Goal: Task Accomplishment & Management: Manage account settings

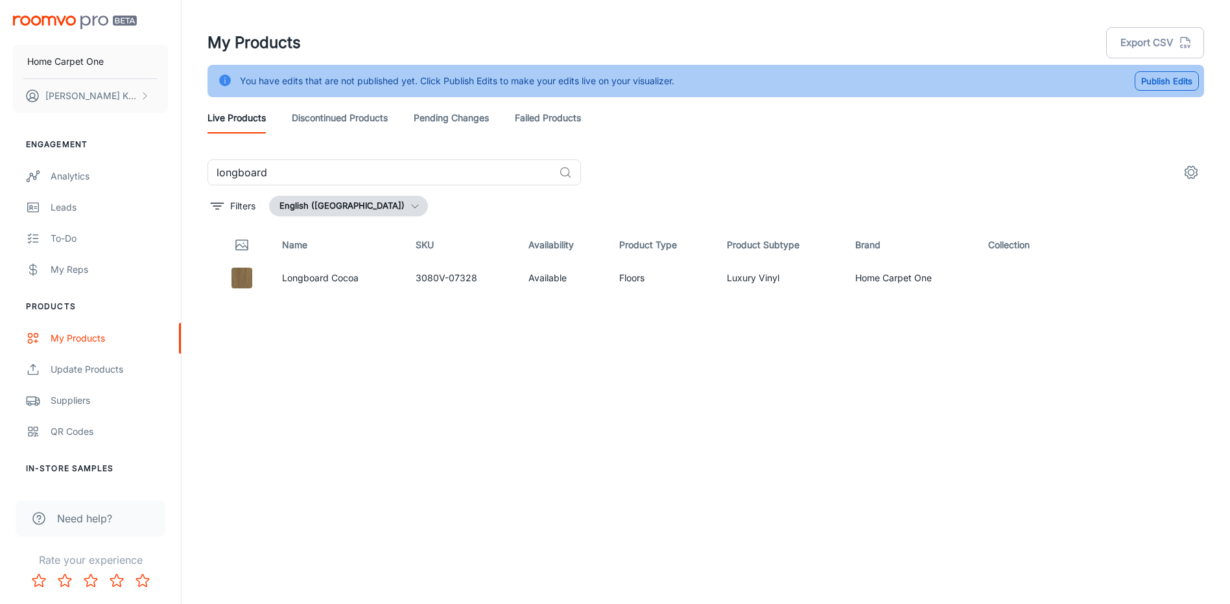
click at [344, 119] on link "Discontinued Products" at bounding box center [340, 117] width 96 height 31
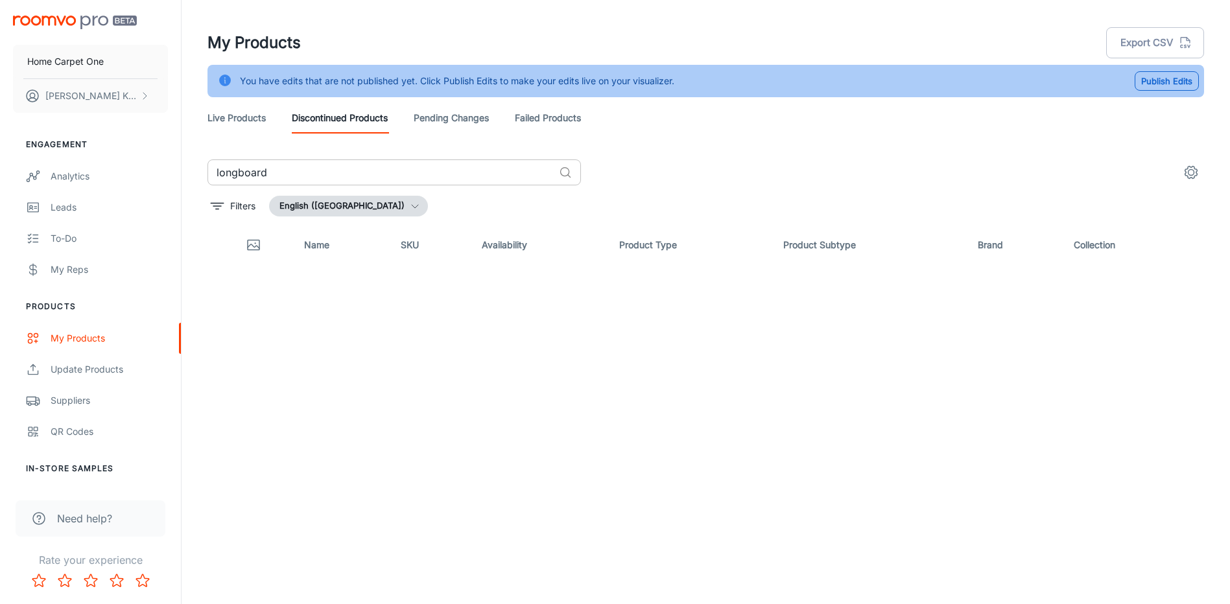
click at [426, 178] on input "longboard" at bounding box center [380, 172] width 346 height 26
type input "ravens"
click at [460, 126] on link "Pending Changes" at bounding box center [451, 117] width 75 height 31
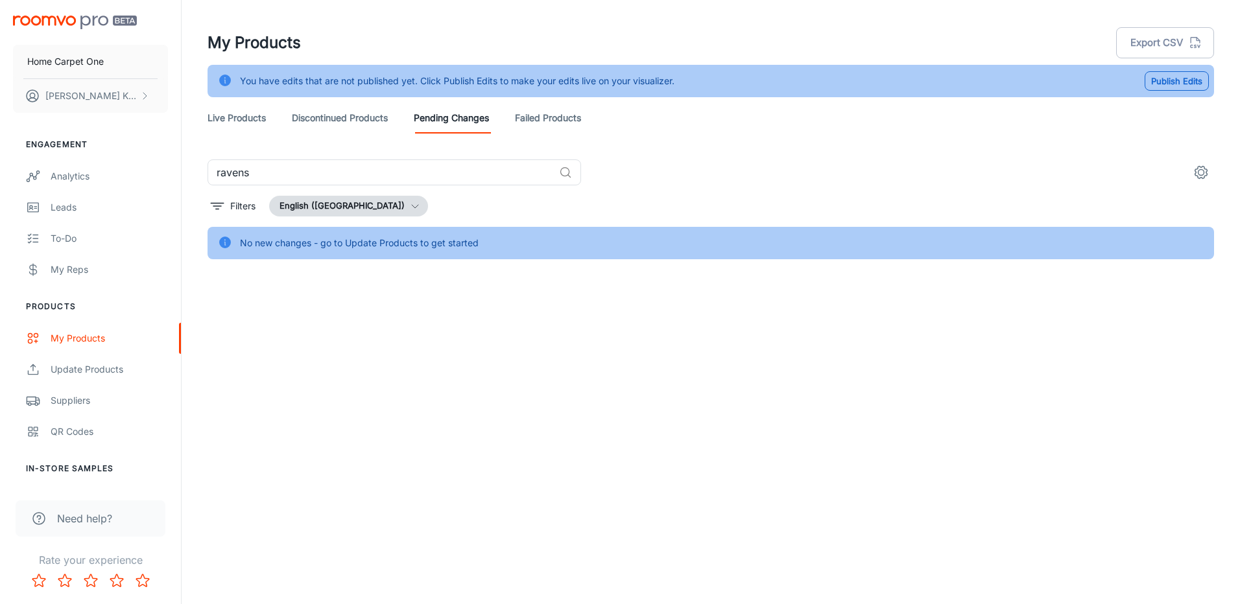
click at [561, 128] on link "Failed Products" at bounding box center [548, 117] width 66 height 31
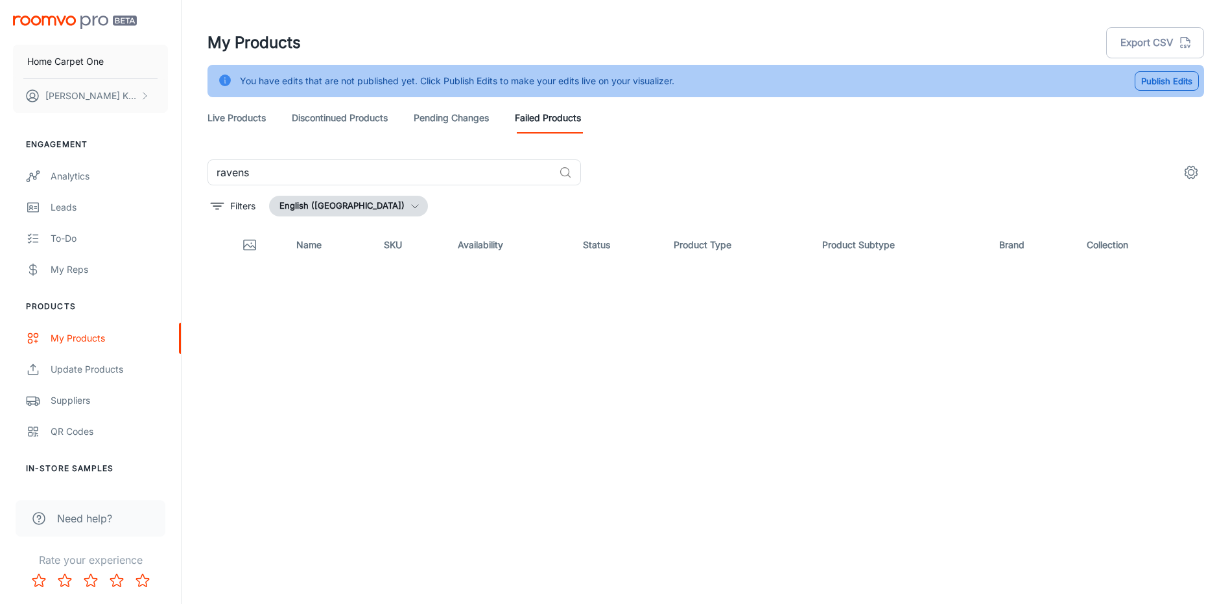
click at [213, 112] on link "Live Products" at bounding box center [236, 117] width 58 height 31
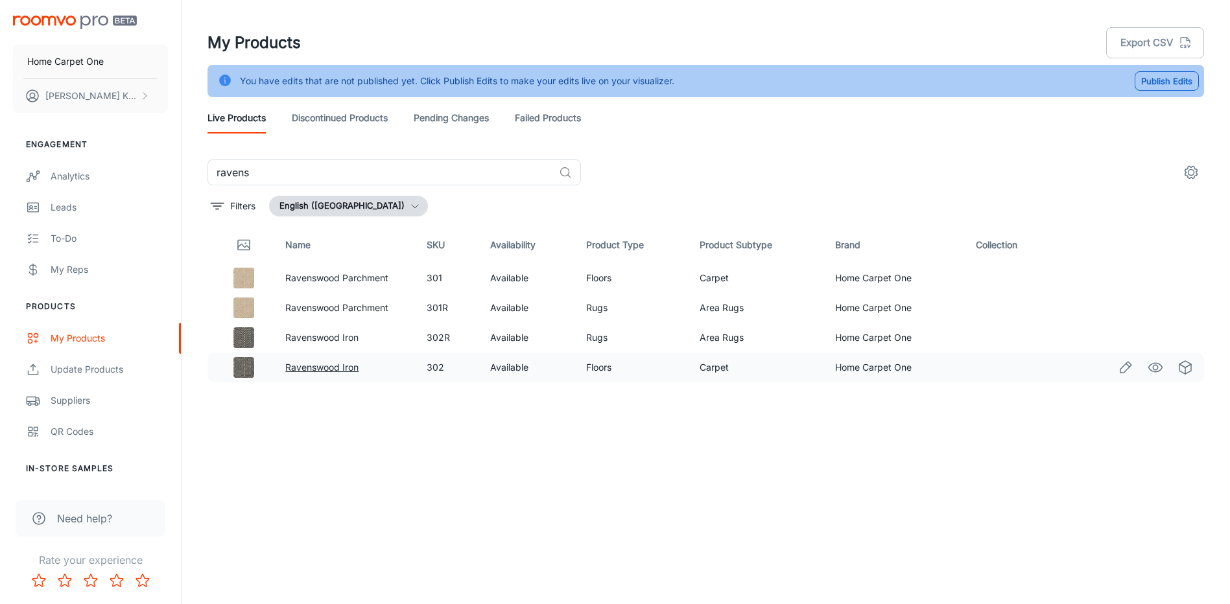
click at [328, 367] on link "Ravenswood Iron" at bounding box center [321, 367] width 73 height 11
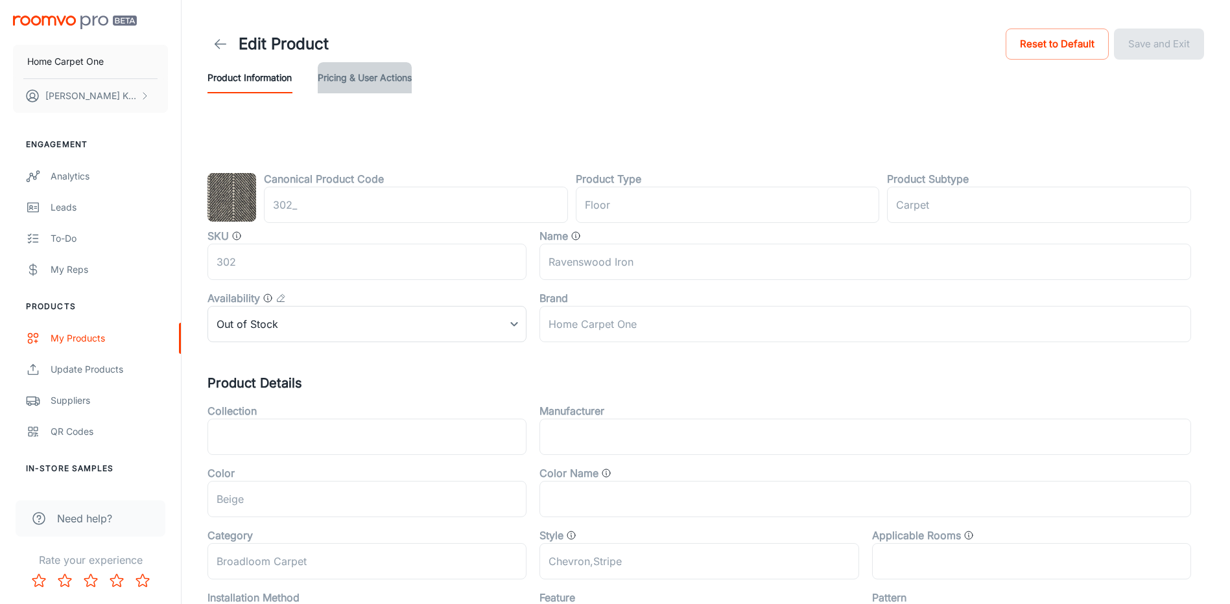
click at [370, 69] on button "Pricing & User Actions" at bounding box center [365, 77] width 94 height 31
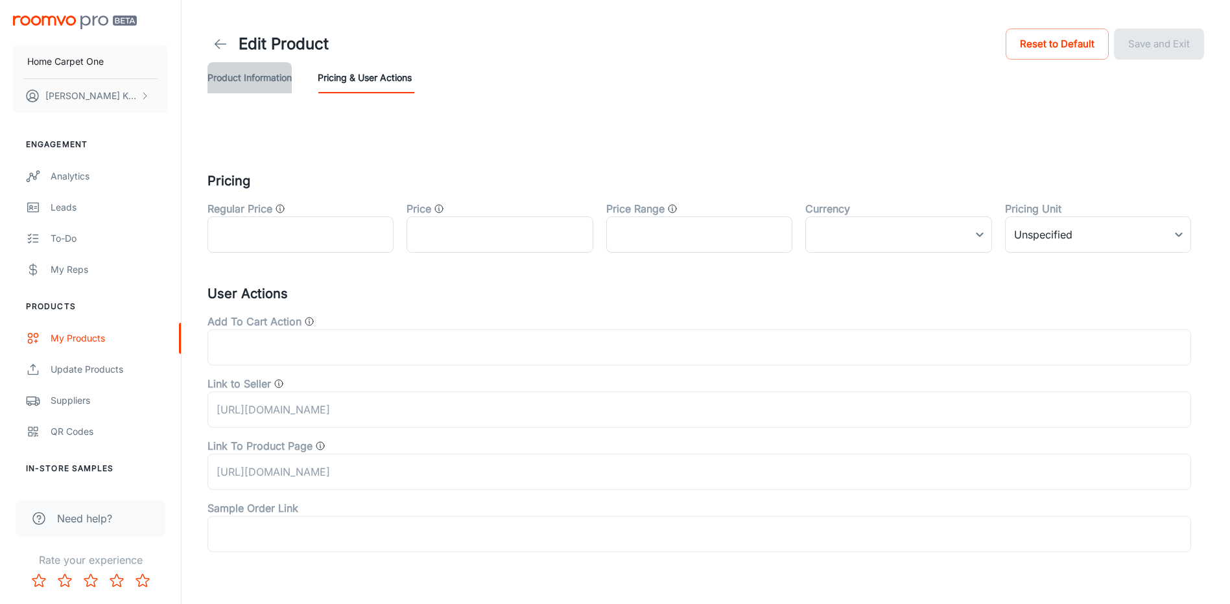
click at [243, 77] on button "Product Information" at bounding box center [249, 77] width 84 height 31
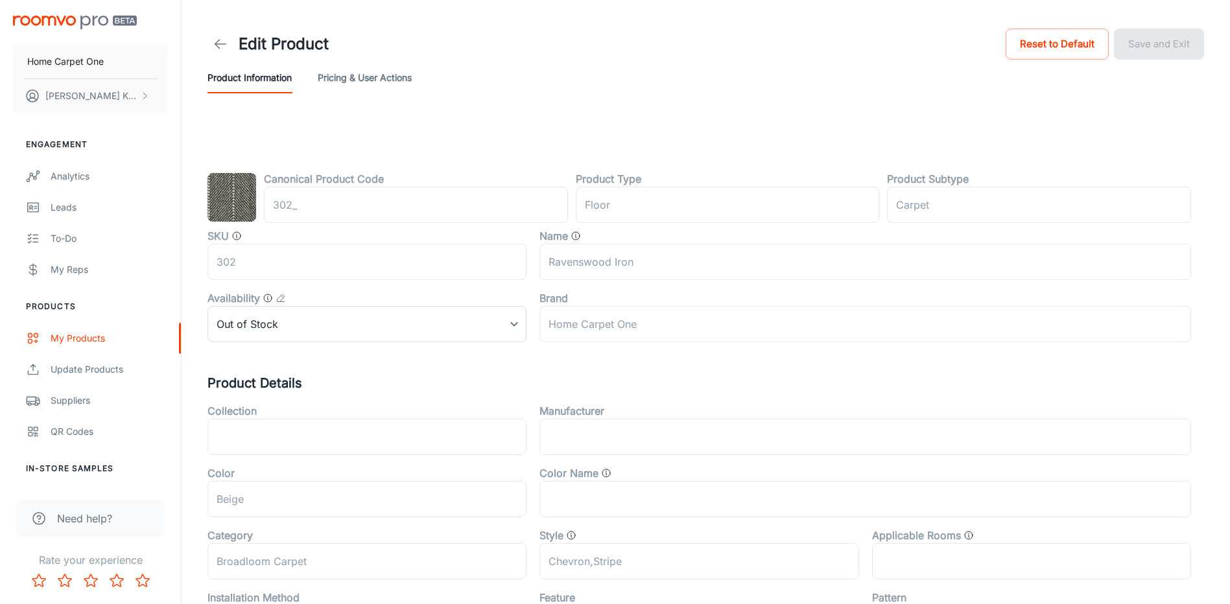
click at [234, 204] on img at bounding box center [231, 197] width 49 height 49
click at [213, 47] on icon at bounding box center [221, 44] width 16 height 16
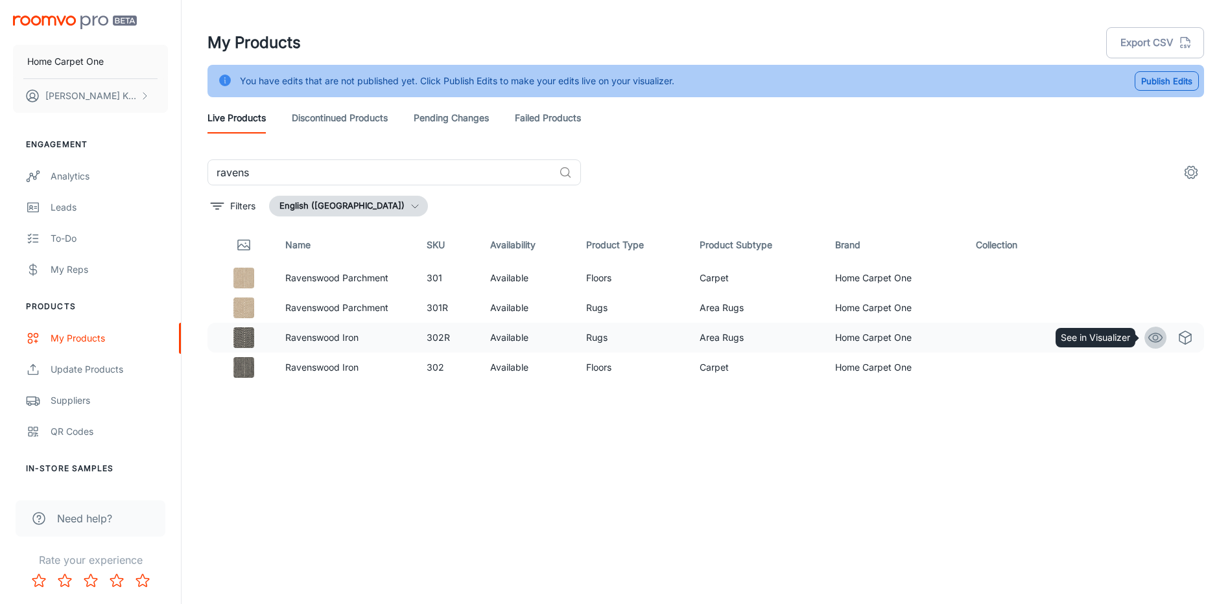
click at [1155, 337] on icon "See in Visualizer" at bounding box center [1156, 338] width 16 height 16
